Goal: Find specific page/section: Find specific page/section

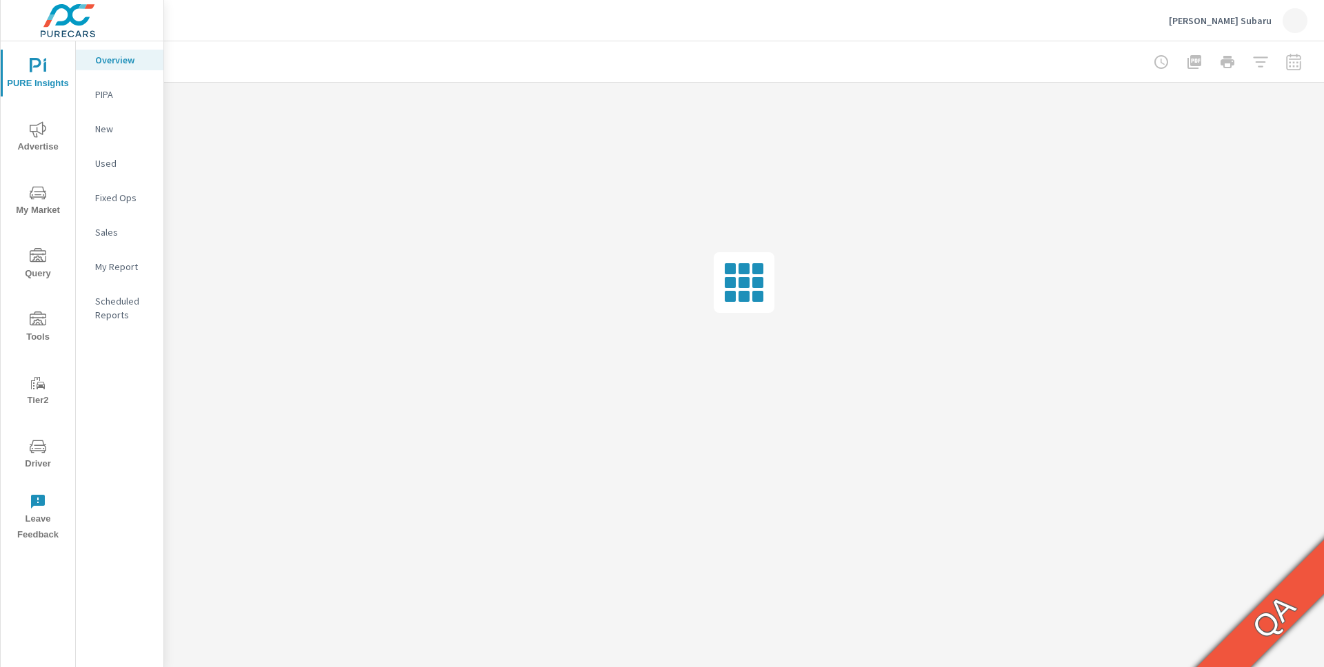
click at [32, 448] on icon "nav menu" at bounding box center [32, 448] width 1 height 1
